Goal: Find contact information: Find contact information

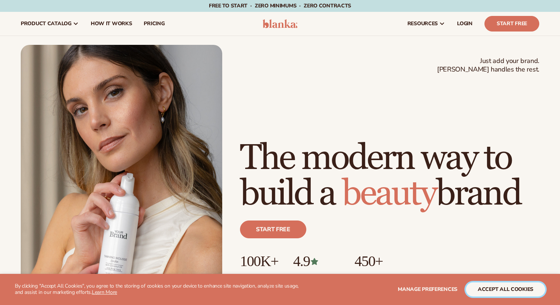
click at [503, 290] on button "accept all cookies" at bounding box center [505, 289] width 79 height 14
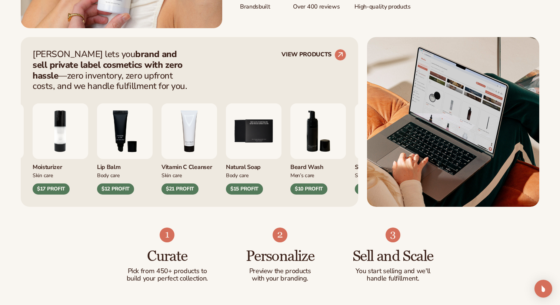
scroll to position [271, 0]
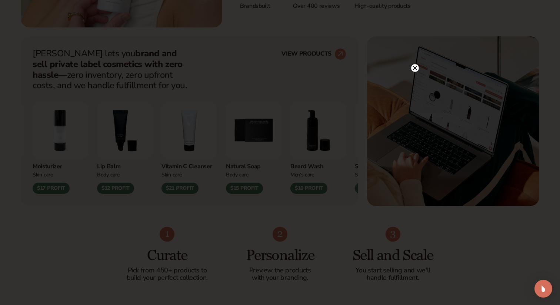
click at [416, 67] on circle at bounding box center [415, 68] width 8 height 8
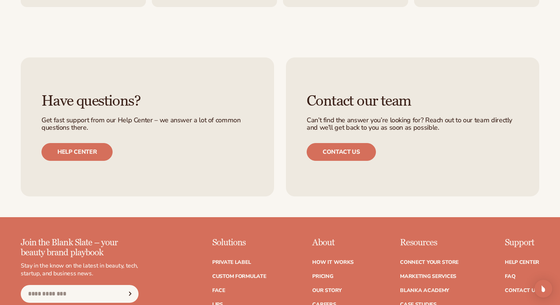
scroll to position [3021, 0]
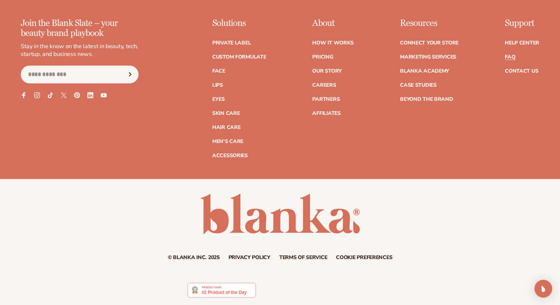
click at [513, 56] on link "FAQ" at bounding box center [510, 56] width 10 height 5
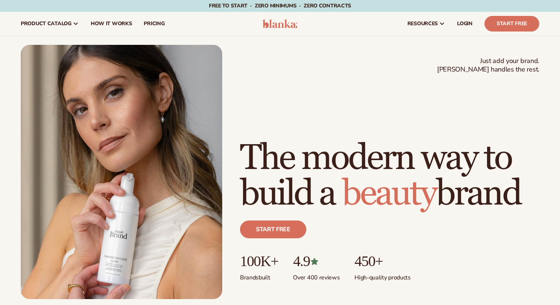
scroll to position [2983, 0]
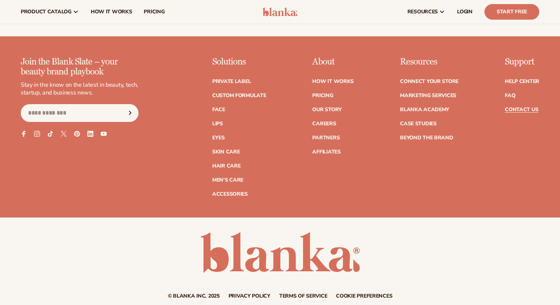
click at [520, 109] on link "Contact Us" at bounding box center [521, 109] width 33 height 5
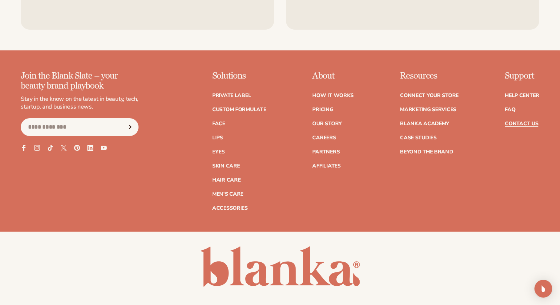
scroll to position [674, 0]
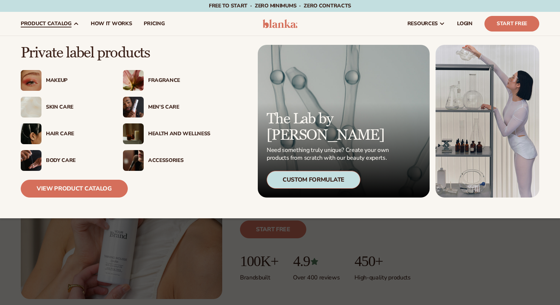
scroll to position [2983, 0]
